Goal: Transaction & Acquisition: Purchase product/service

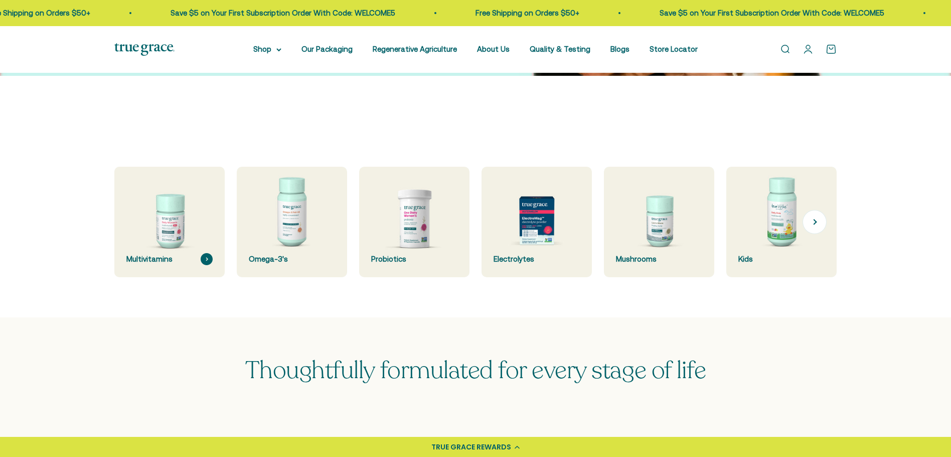
click at [157, 228] on img at bounding box center [169, 221] width 117 height 117
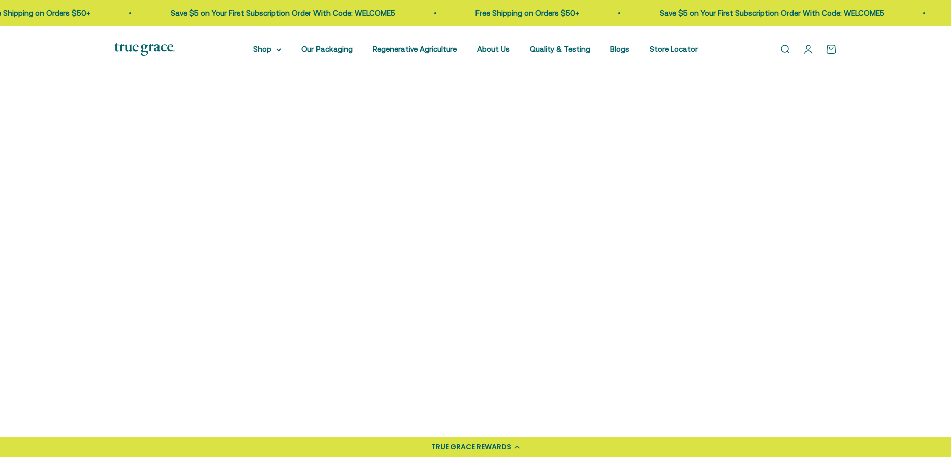
scroll to position [251, 0]
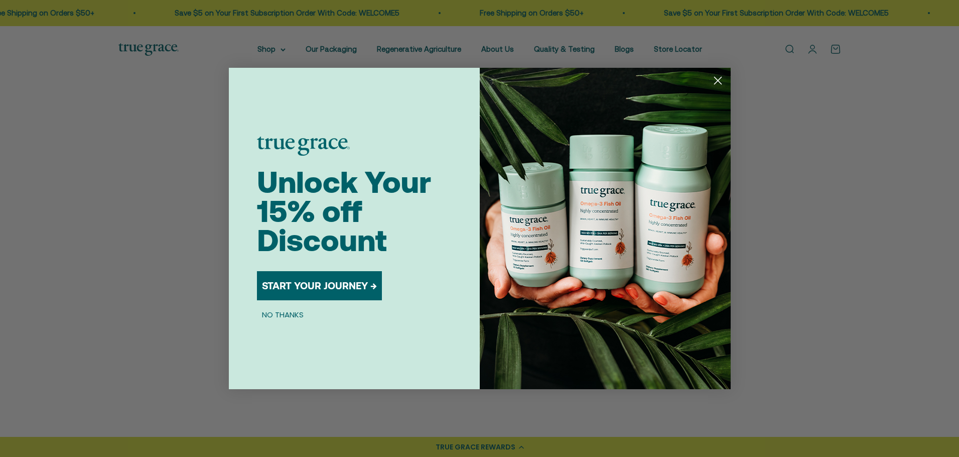
click at [721, 83] on circle "Close dialog" at bounding box center [717, 80] width 17 height 17
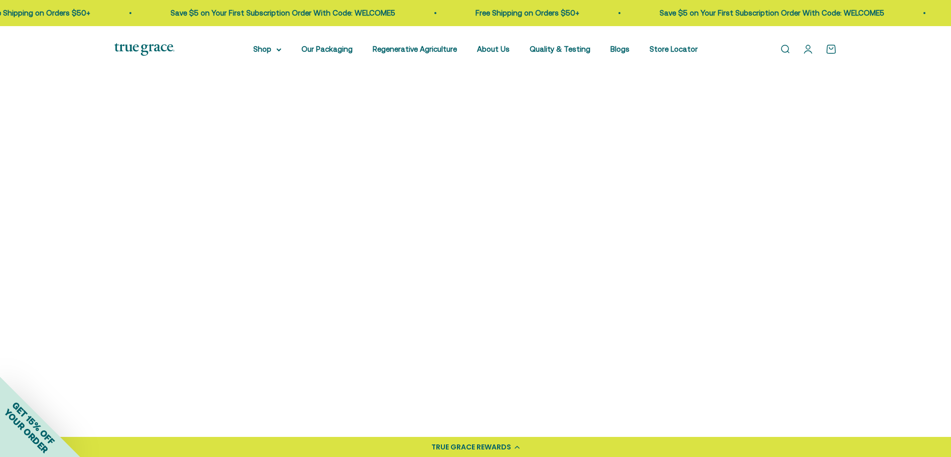
scroll to position [151, 0]
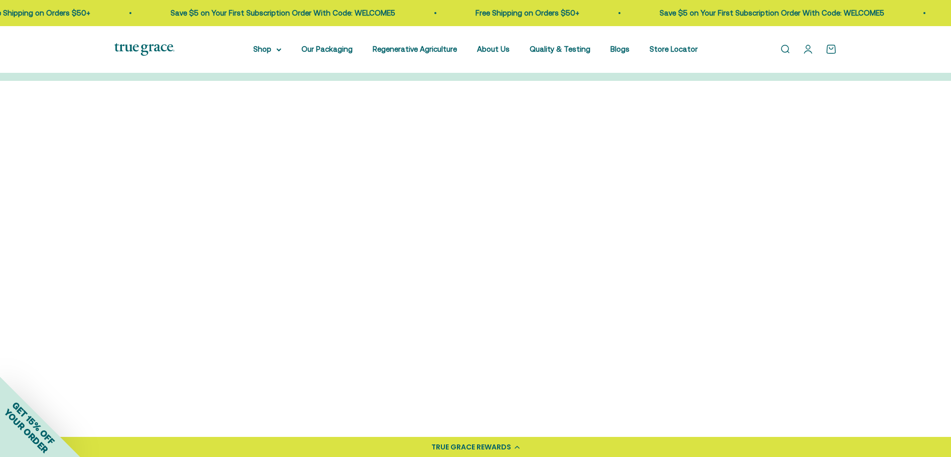
click at [185, 212] on img at bounding box center [200, 207] width 172 height 172
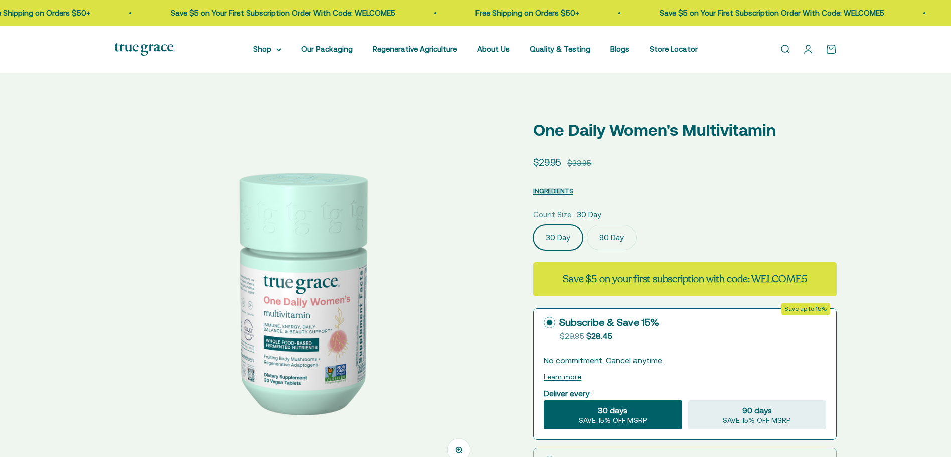
select select "3"
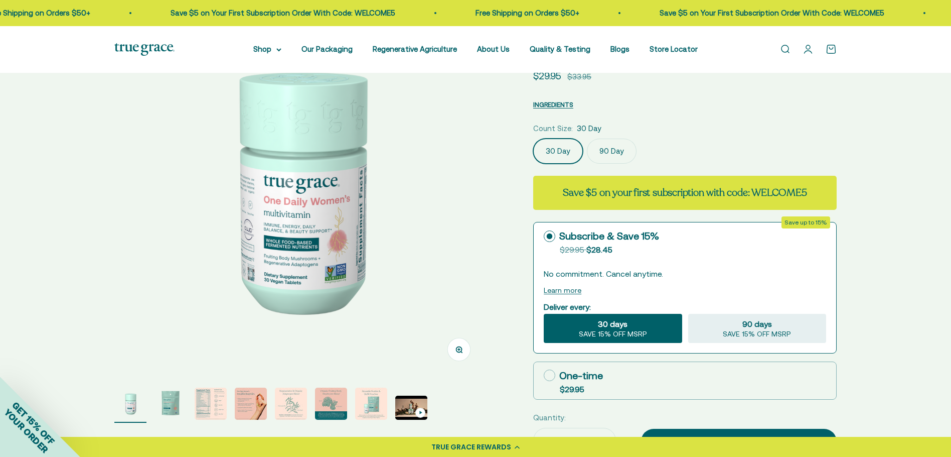
scroll to position [151, 0]
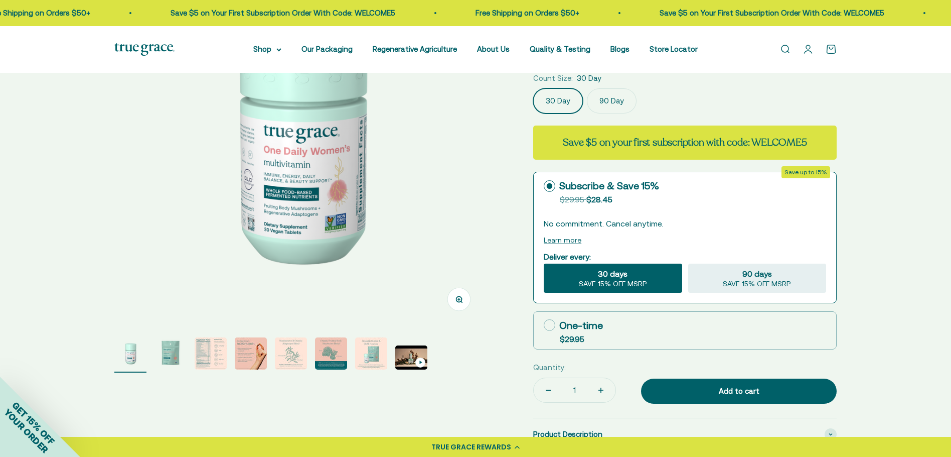
click at [172, 353] on img "Go to item 2" at bounding box center [171, 353] width 32 height 32
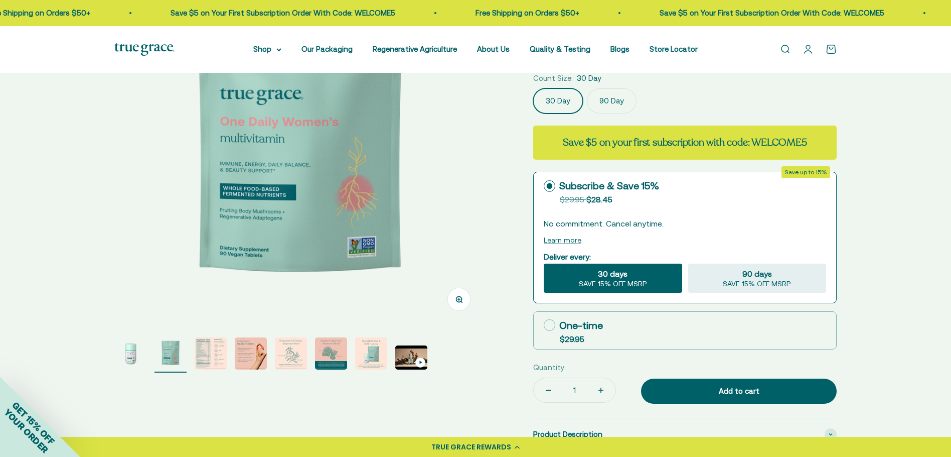
scroll to position [100, 0]
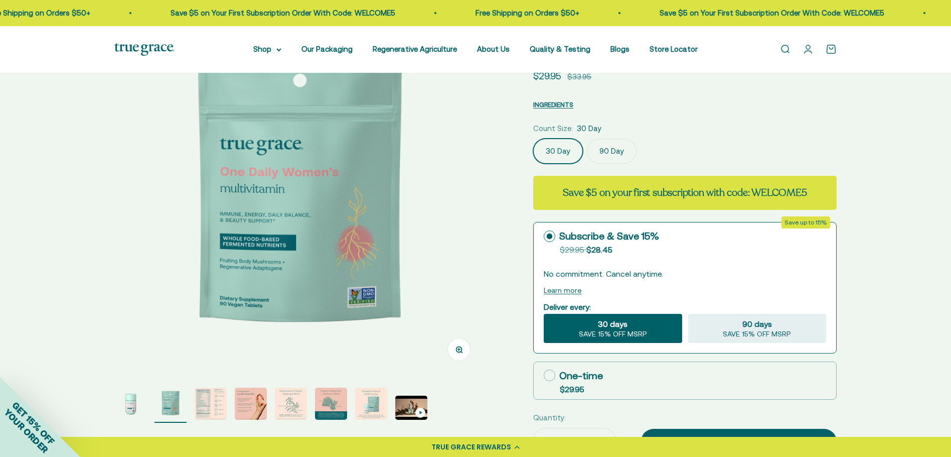
click at [202, 409] on img "Go to item 3" at bounding box center [211, 403] width 32 height 32
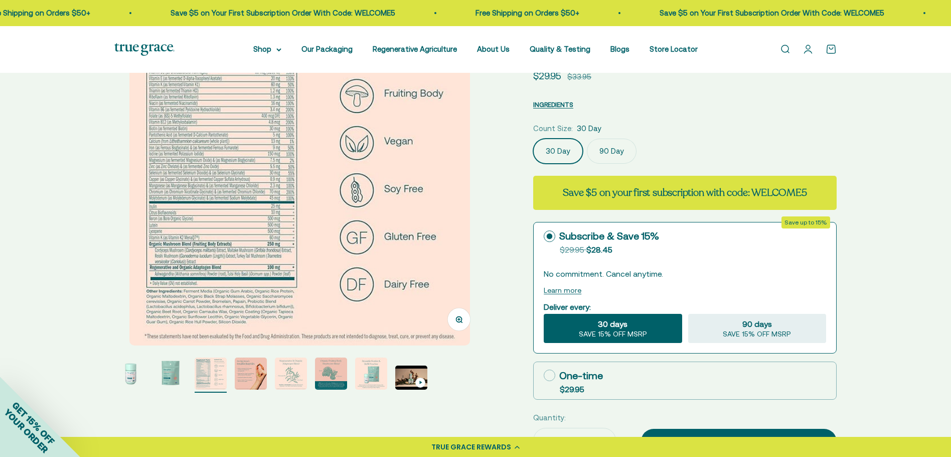
scroll to position [50, 0]
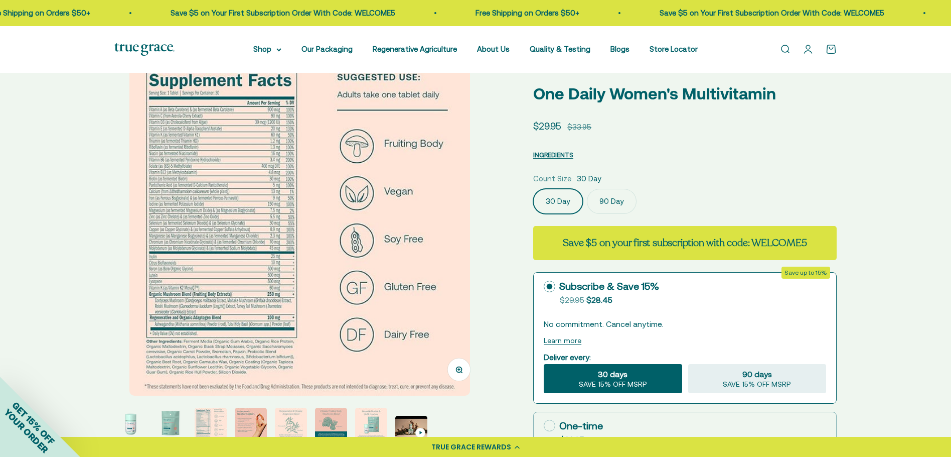
click at [468, 367] on button "Zoom" at bounding box center [459, 369] width 23 height 23
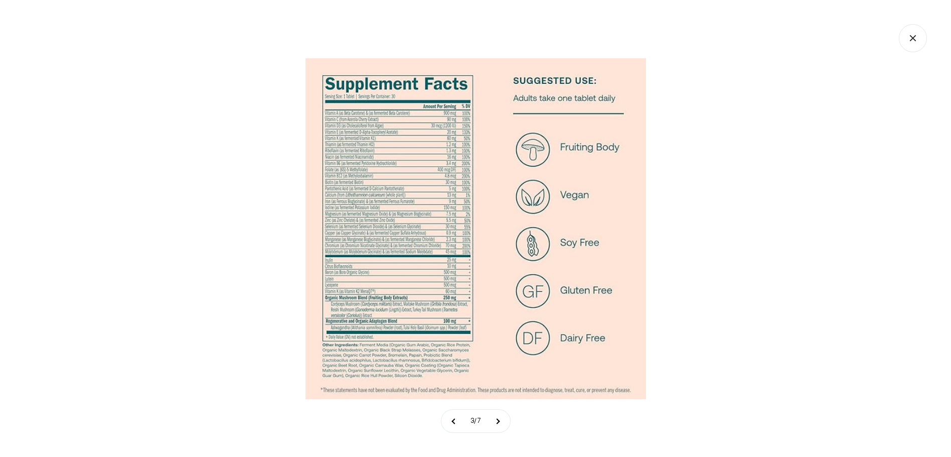
click at [225, 123] on div at bounding box center [475, 228] width 951 height 457
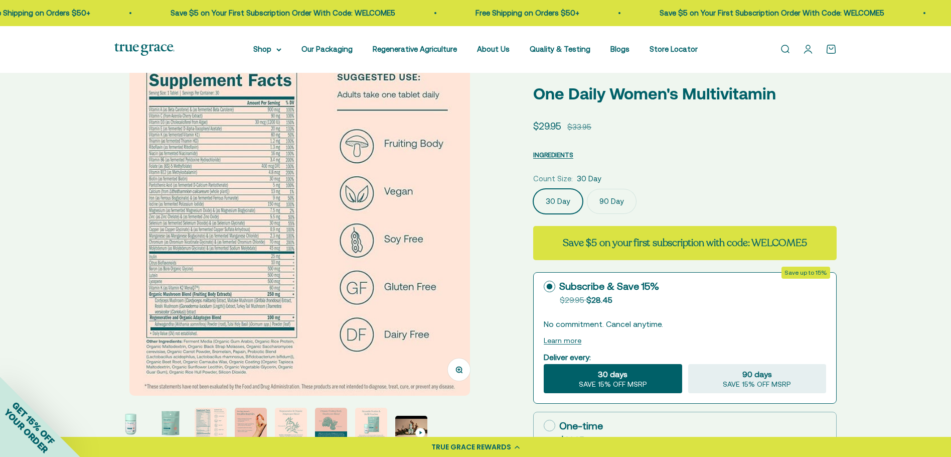
scroll to position [201, 0]
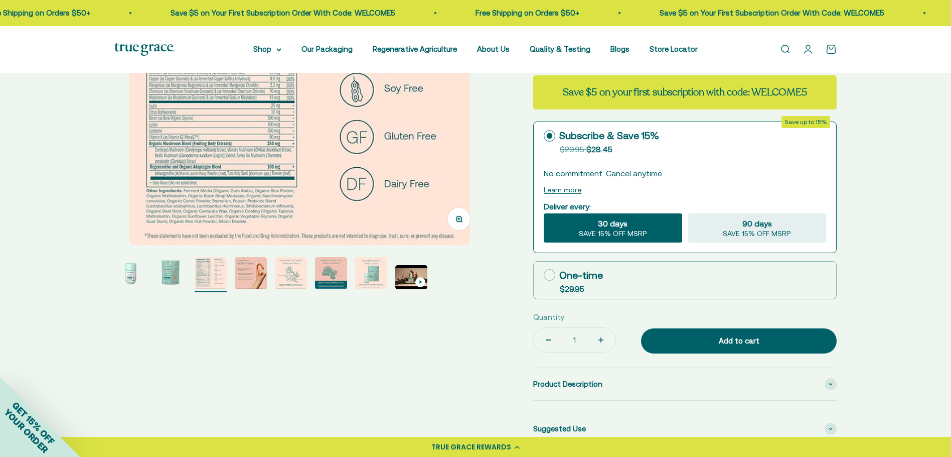
click at [245, 279] on img "Go to item 4" at bounding box center [251, 273] width 32 height 32
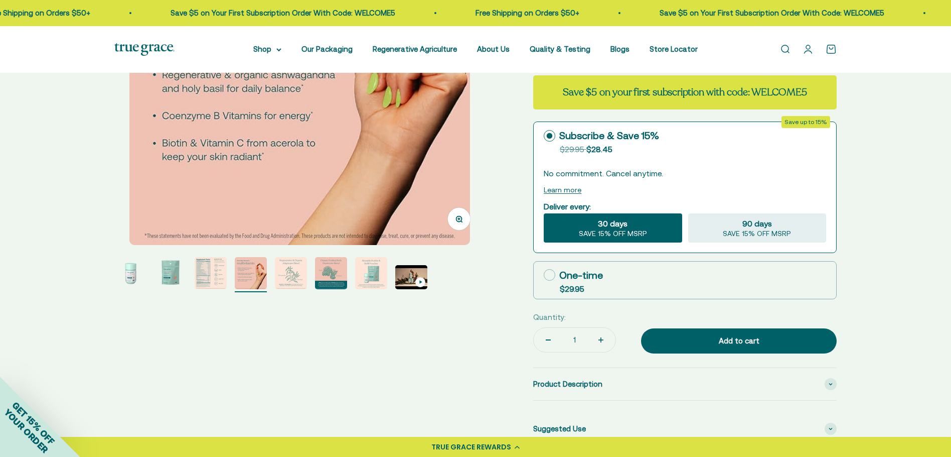
click at [306, 271] on img "Go to item 5" at bounding box center [291, 273] width 32 height 32
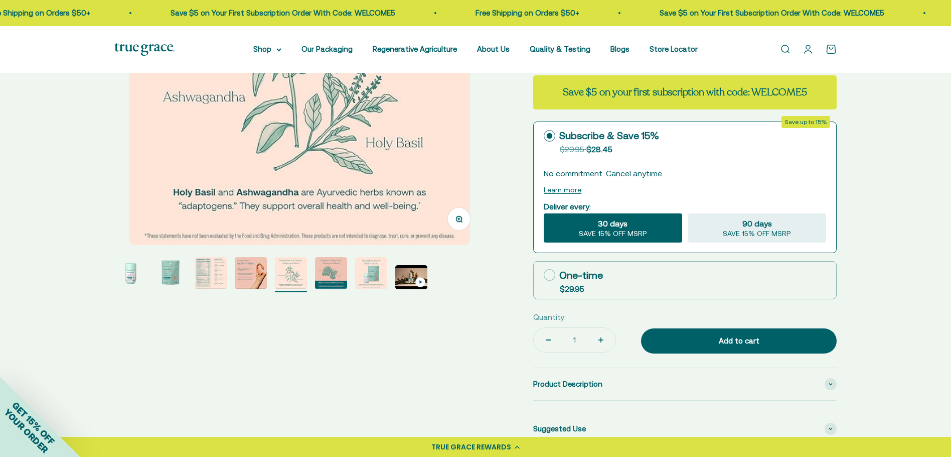
click at [349, 273] on page-dots at bounding box center [299, 274] width 371 height 35
click at [259, 273] on img "Go to item 4" at bounding box center [251, 273] width 32 height 32
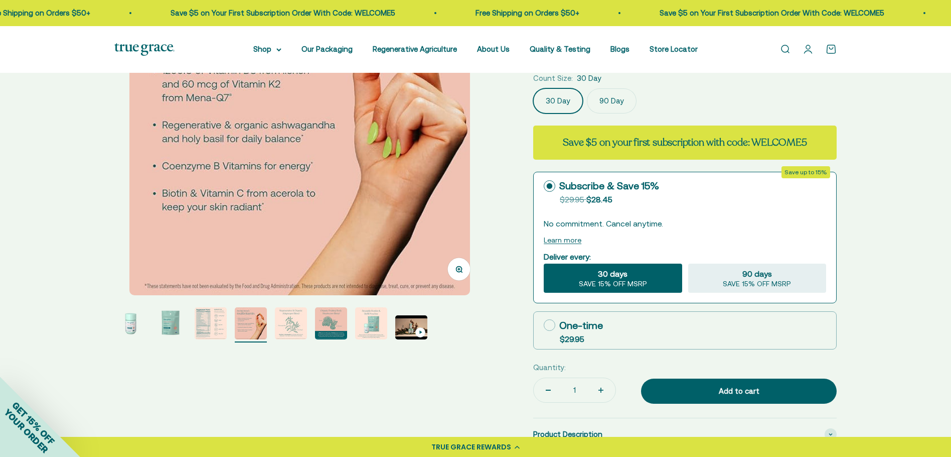
scroll to position [201, 0]
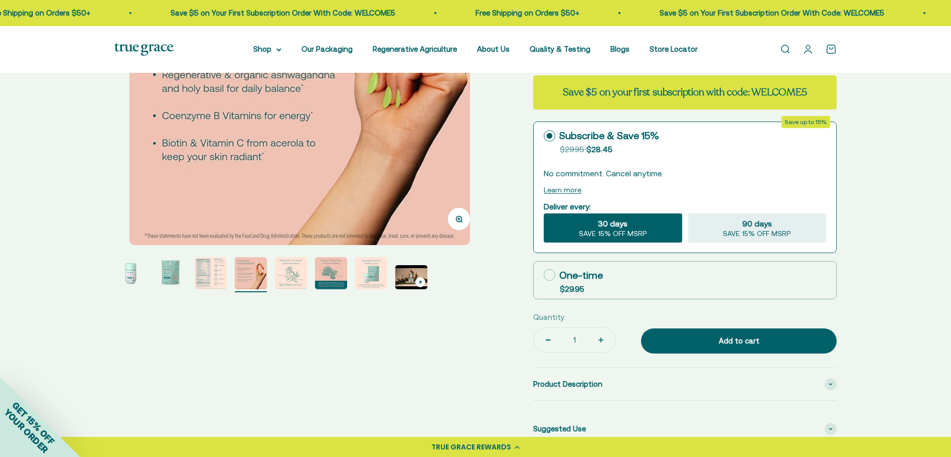
click at [356, 268] on img "Go to item 7" at bounding box center [371, 273] width 32 height 32
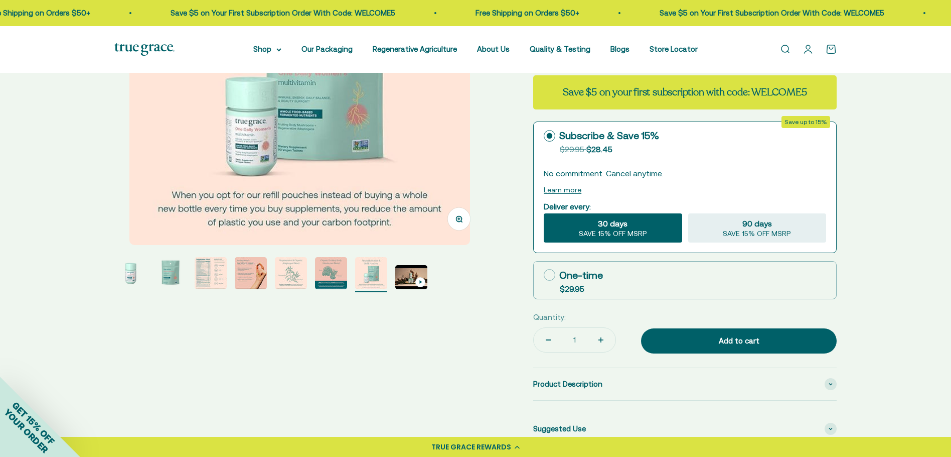
scroll to position [351, 0]
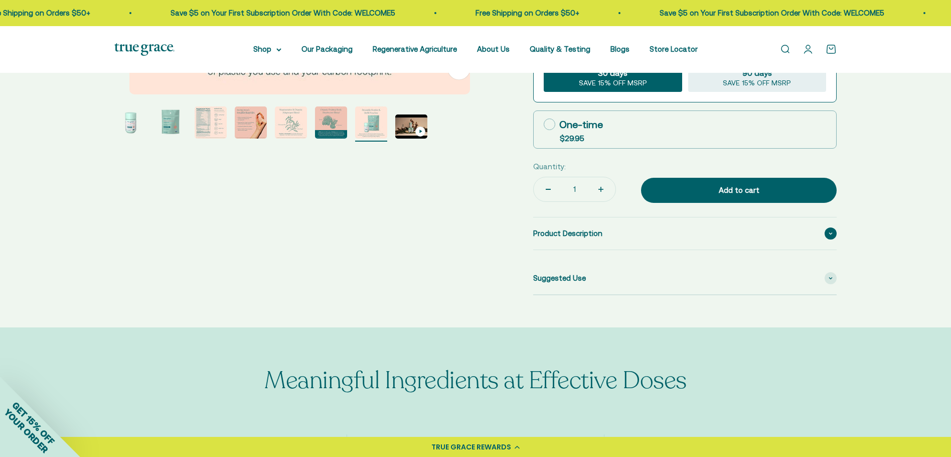
click at [569, 237] on span "Product Description" at bounding box center [567, 233] width 69 height 12
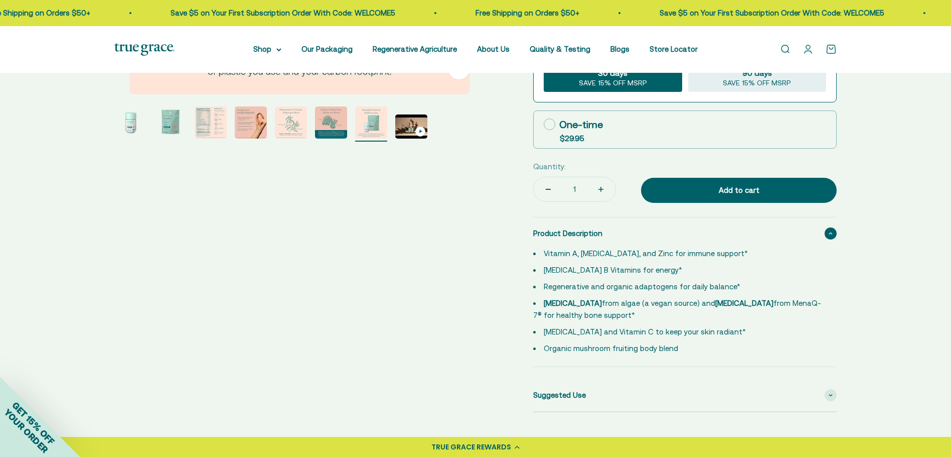
click at [569, 237] on span "Product Description" at bounding box center [567, 233] width 69 height 12
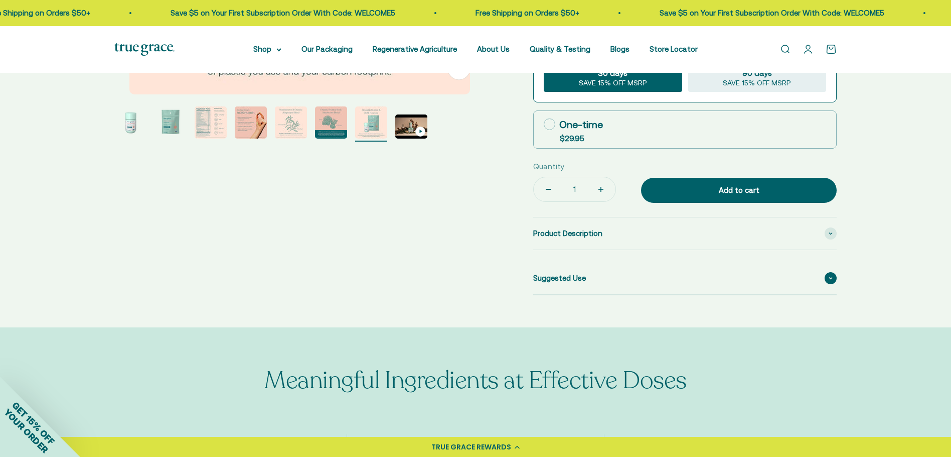
click at [572, 275] on span "Suggested Use" at bounding box center [559, 278] width 53 height 12
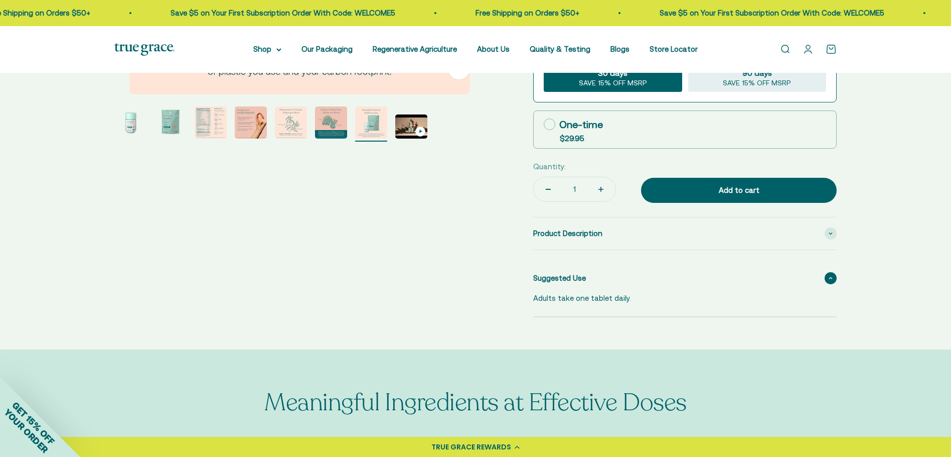
click at [572, 275] on span "Suggested Use" at bounding box center [559, 278] width 53 height 12
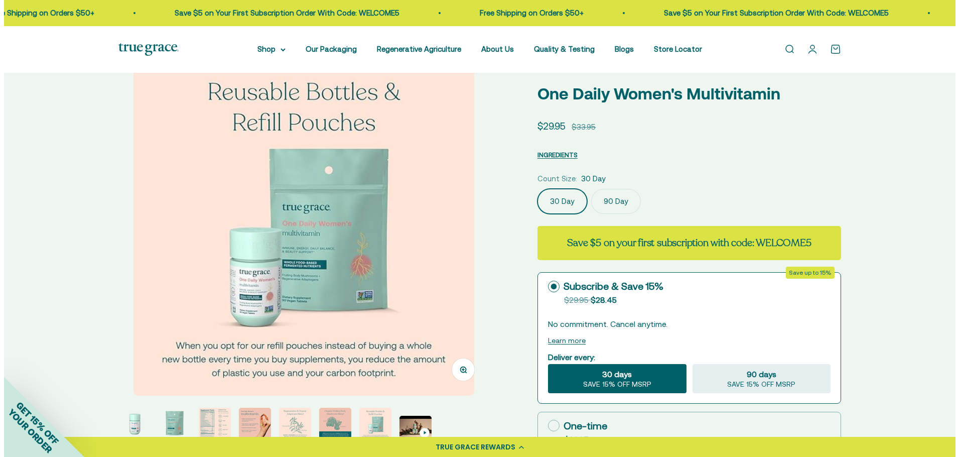
scroll to position [0, 0]
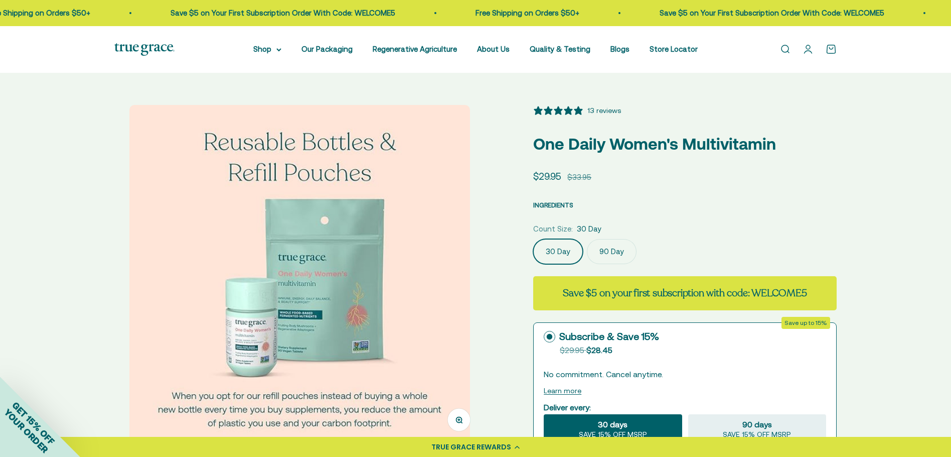
click at [540, 206] on span "INGREDIENTS" at bounding box center [553, 205] width 40 height 8
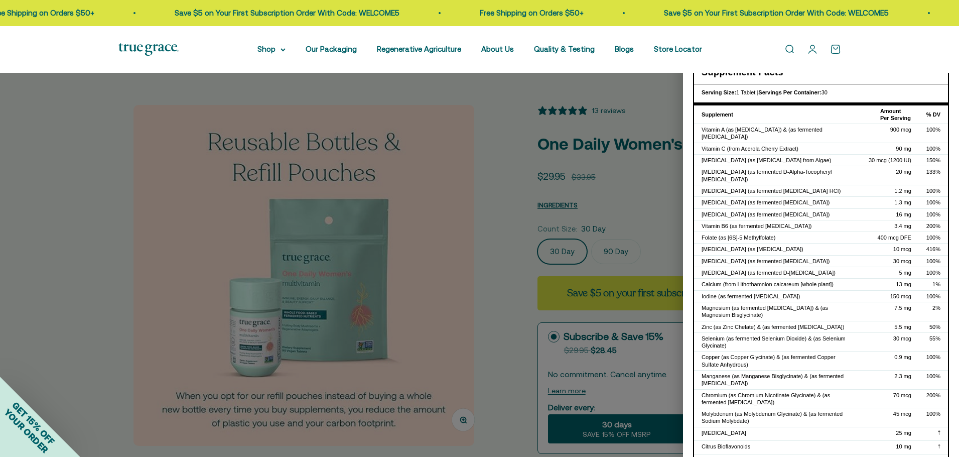
drag, startPoint x: 706, startPoint y: 290, endPoint x: 935, endPoint y: 286, distance: 228.9
click at [935, 290] on tr "Iodine (as fermented Potassium Iodide) 150 mcg 100%" at bounding box center [821, 296] width 254 height 12
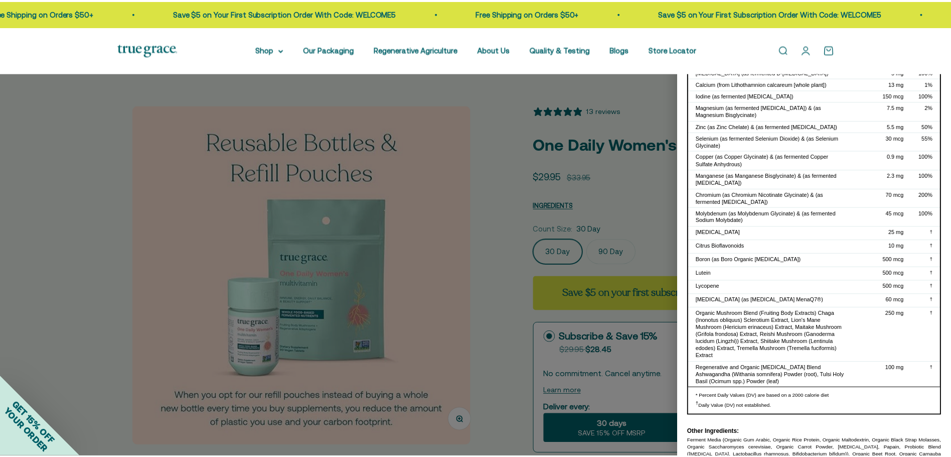
scroll to position [220, 0]
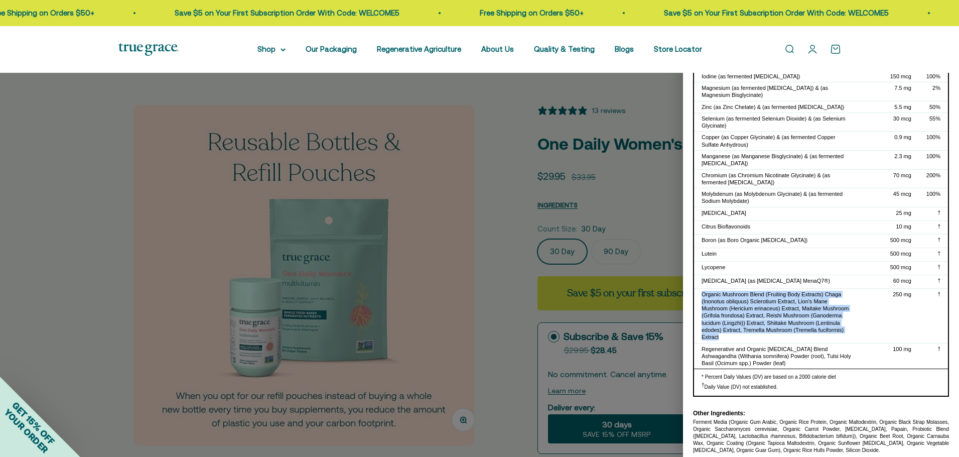
drag, startPoint x: 703, startPoint y: 286, endPoint x: 812, endPoint y: 334, distance: 120.0
click at [812, 334] on td "Organic Mushroom Blend (Fruiting Body Extracts) Chaga (Inonotus obliquus) Scler…" at bounding box center [777, 315] width 167 height 55
click at [774, 317] on div "Organic Mushroom Blend (Fruiting Body Extracts) Chaga (Inonotus obliquus) Scler…" at bounding box center [778, 316] width 152 height 50
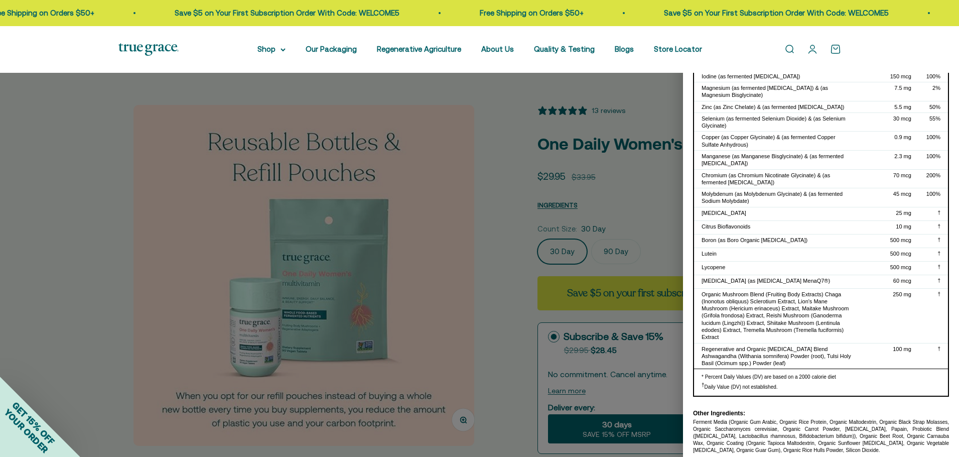
click at [512, 141] on div at bounding box center [479, 228] width 959 height 457
